Goal: Obtain resource: Download file/media

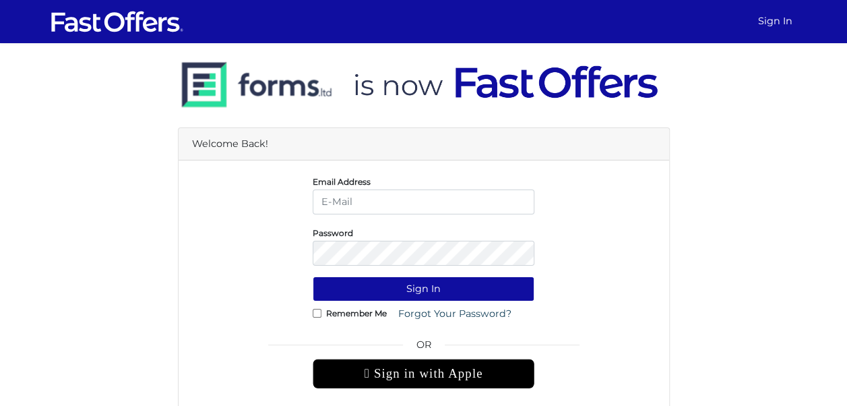
click at [418, 194] on input "email" at bounding box center [424, 201] width 222 height 25
type input "[EMAIL_ADDRESS][DOMAIN_NAME]"
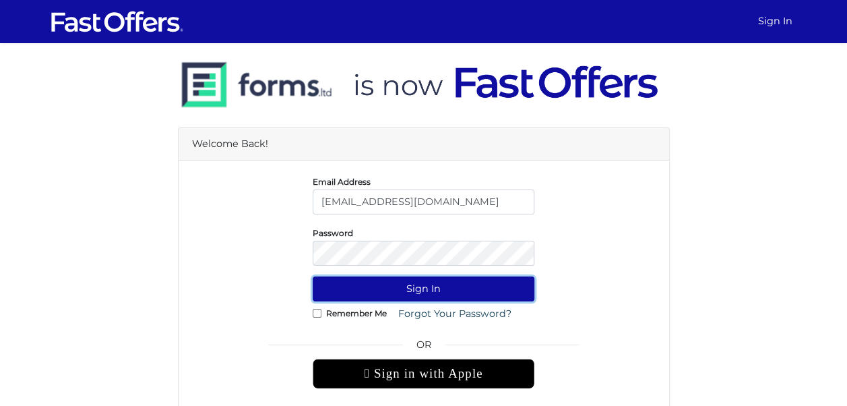
click at [410, 297] on button "Sign In" at bounding box center [424, 288] width 222 height 25
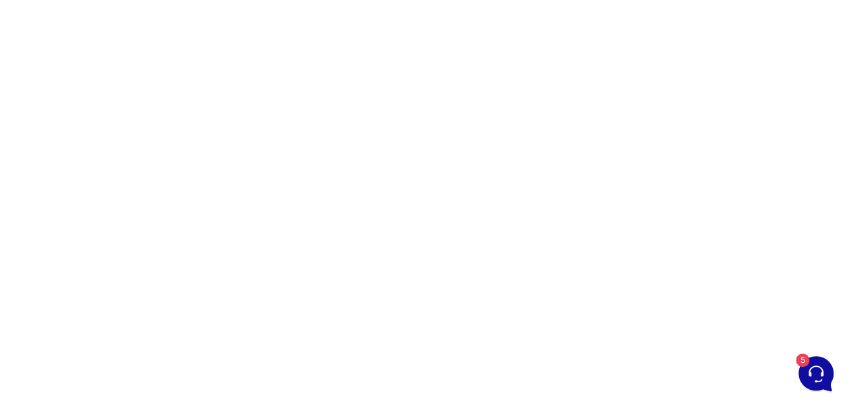
scroll to position [107, 0]
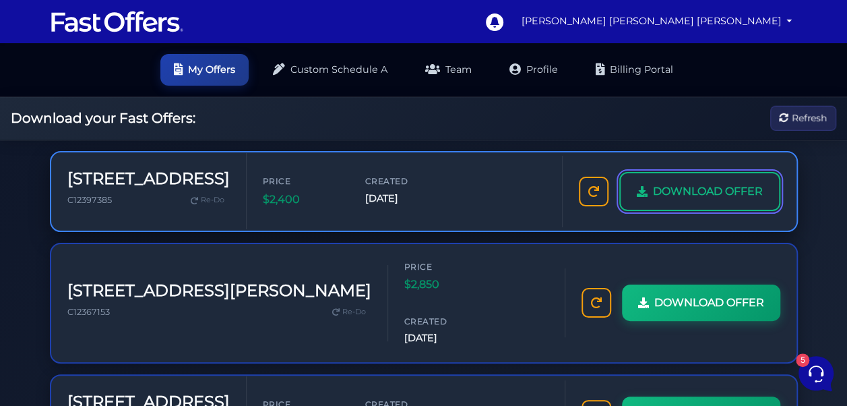
click at [738, 197] on span "DOWNLOAD OFFER" at bounding box center [708, 192] width 110 height 18
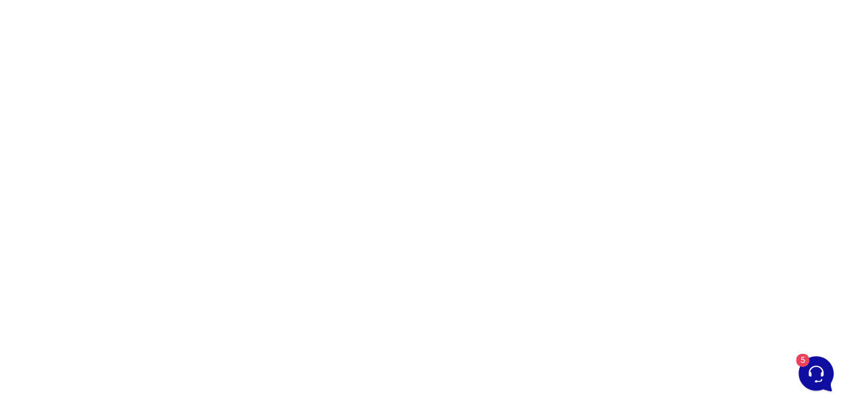
scroll to position [176, 0]
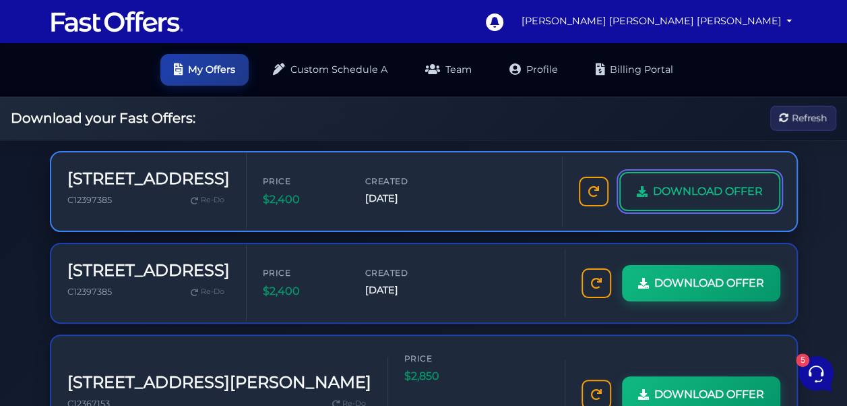
click at [696, 189] on span "DOWNLOAD OFFER" at bounding box center [708, 192] width 110 height 18
